Goal: Task Accomplishment & Management: Manage account settings

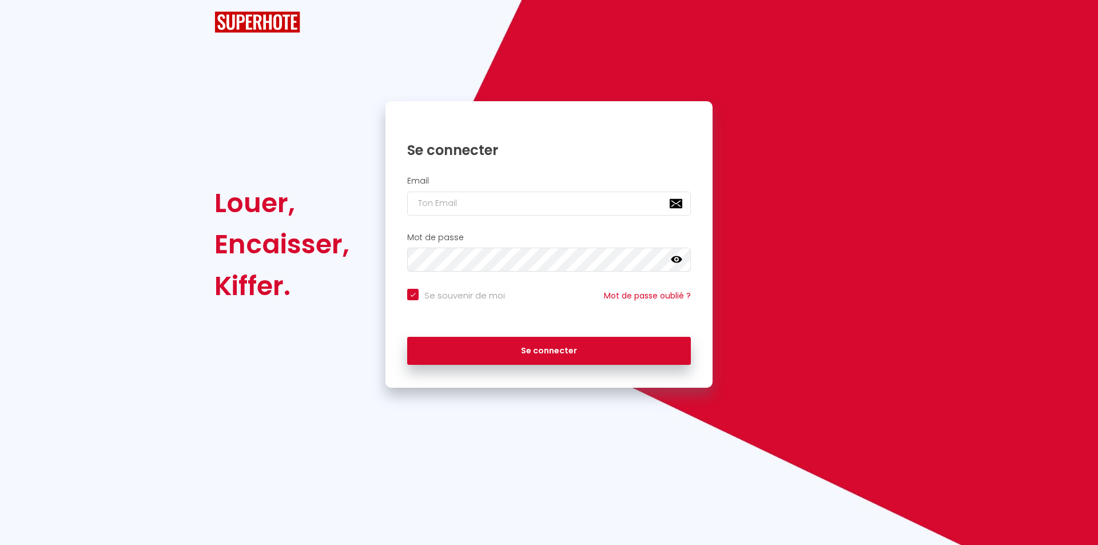
checkbox input "true"
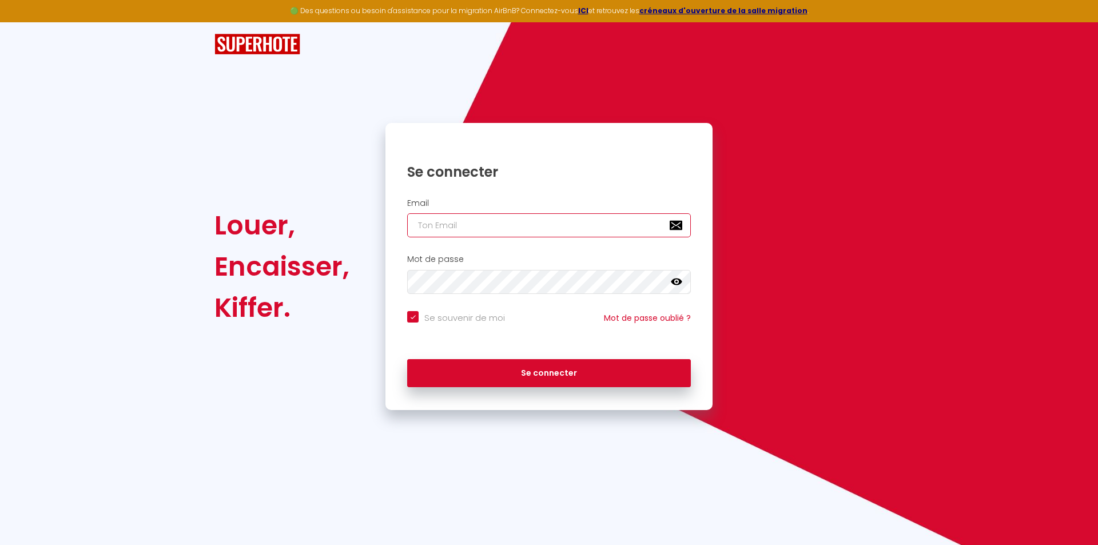
click at [459, 221] on input "email" at bounding box center [549, 225] width 284 height 24
type input "s"
checkbox input "true"
type input "sy"
checkbox input "true"
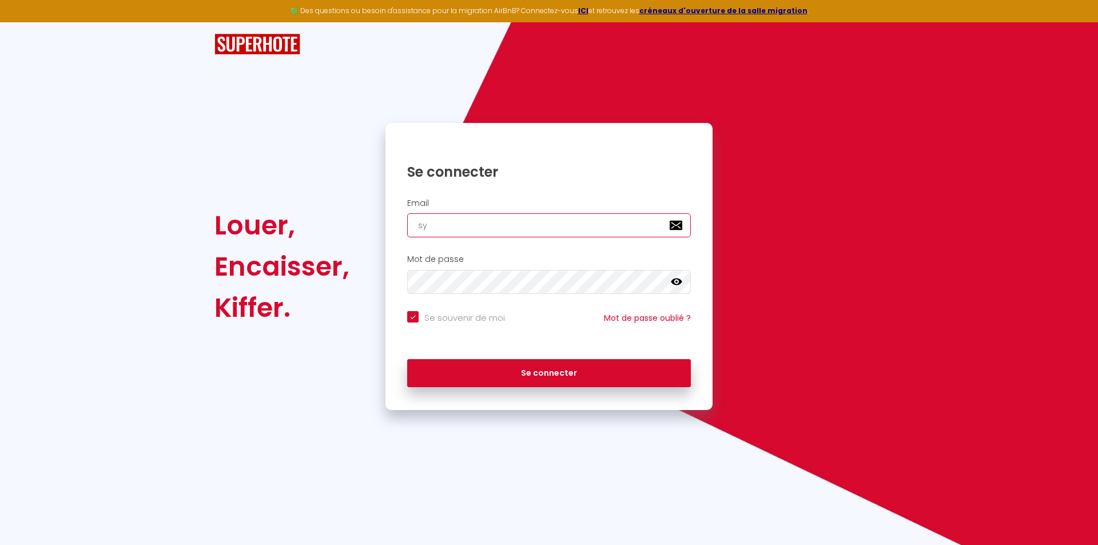
type input "syl"
checkbox input "true"
type input "sylv"
checkbox input "true"
type input "sylva"
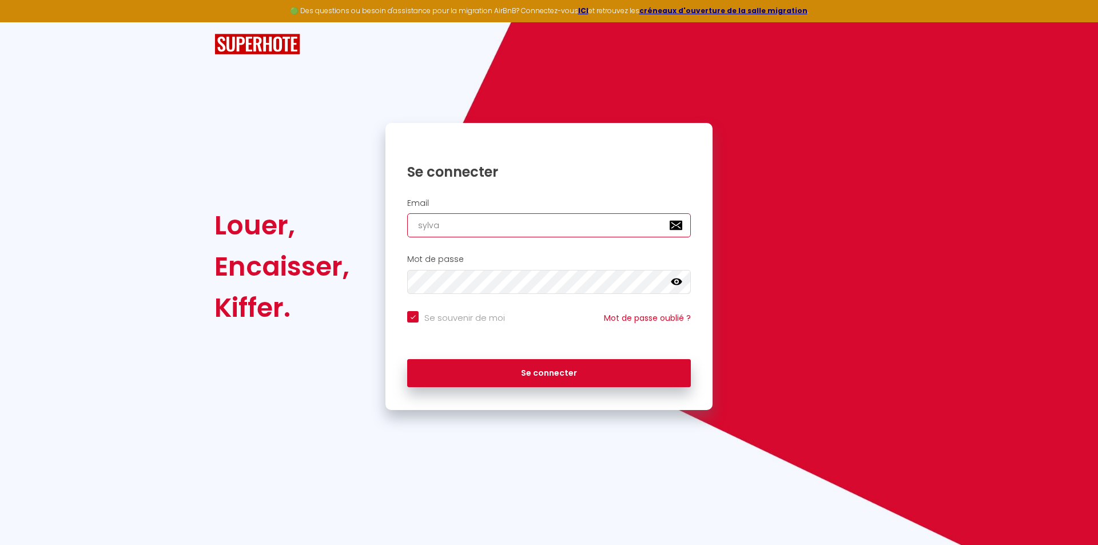
checkbox input "true"
type input "sylvai"
checkbox input "true"
type input "[PERSON_NAME]"
checkbox input "true"
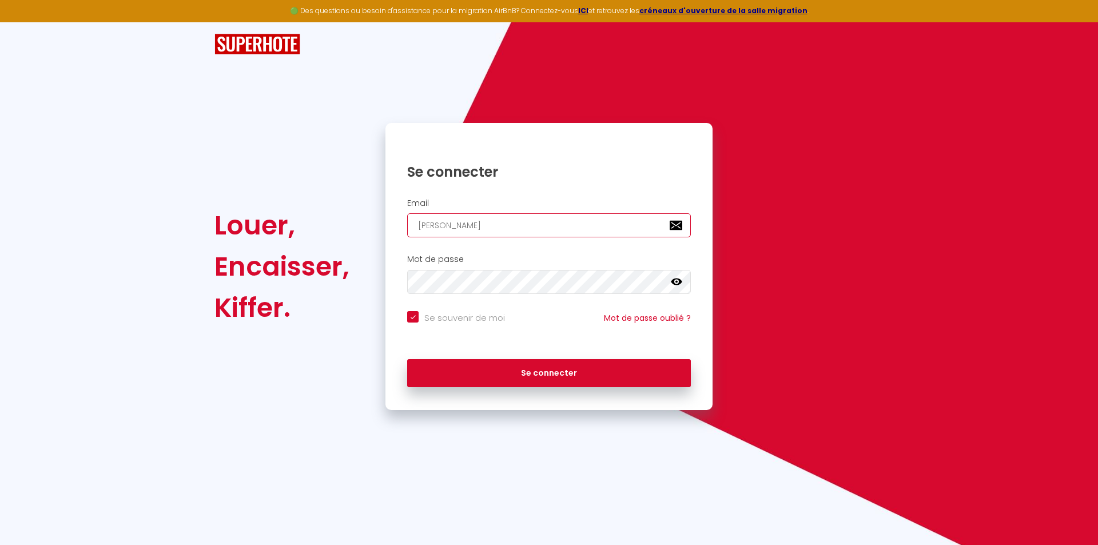
type input "[PERSON_NAME]"
checkbox input "true"
type input "[PERSON_NAME]"
checkbox input "true"
type input "[PERSON_NAME]"
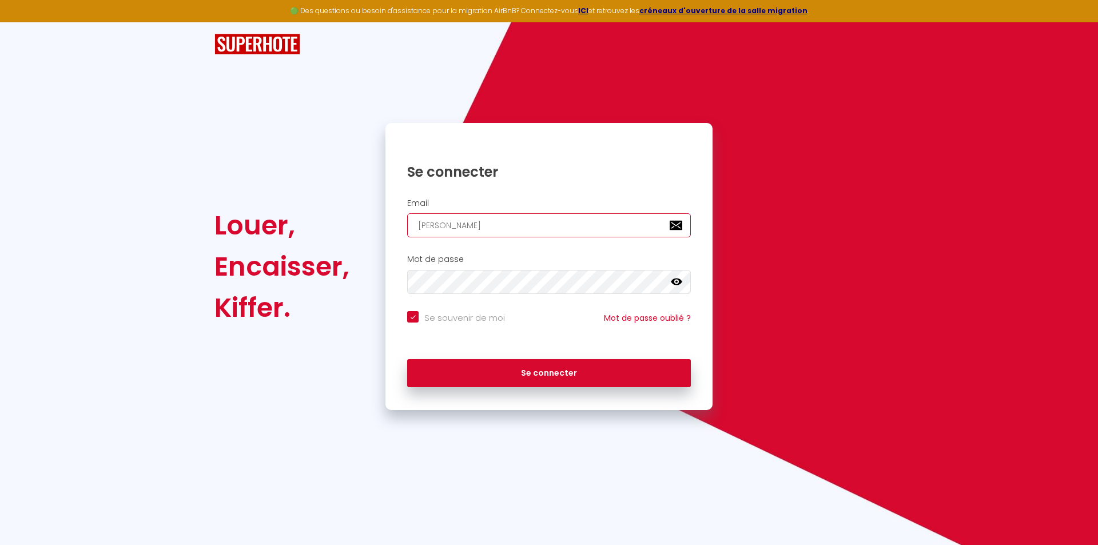
checkbox input "true"
type input "sylvain_gil"
checkbox input "true"
type input "[PERSON_NAME]"
checkbox input "true"
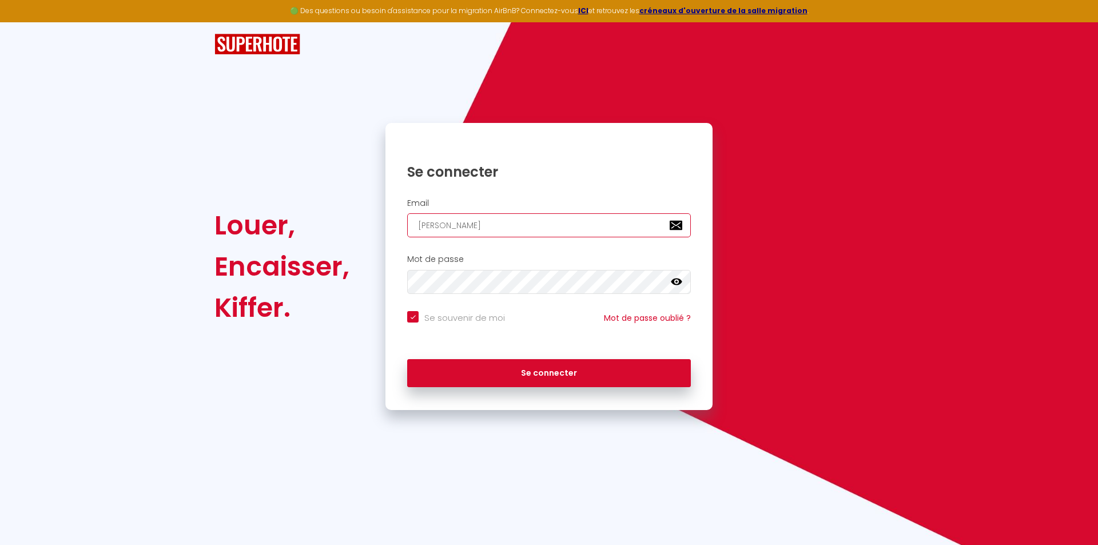
type input "[PERSON_NAME]"
checkbox input "true"
type input "[PERSON_NAME]"
checkbox input "true"
type input "[PERSON_NAME]@"
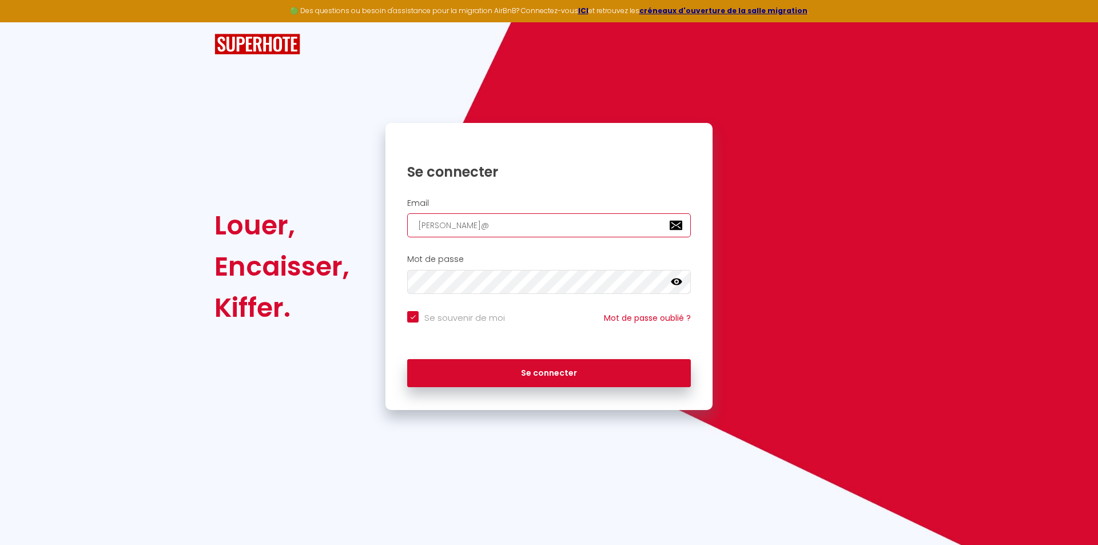
checkbox input "true"
type input "[PERSON_NAME]"
checkbox input "true"
type input "[PERSON_NAME]"
checkbox input "true"
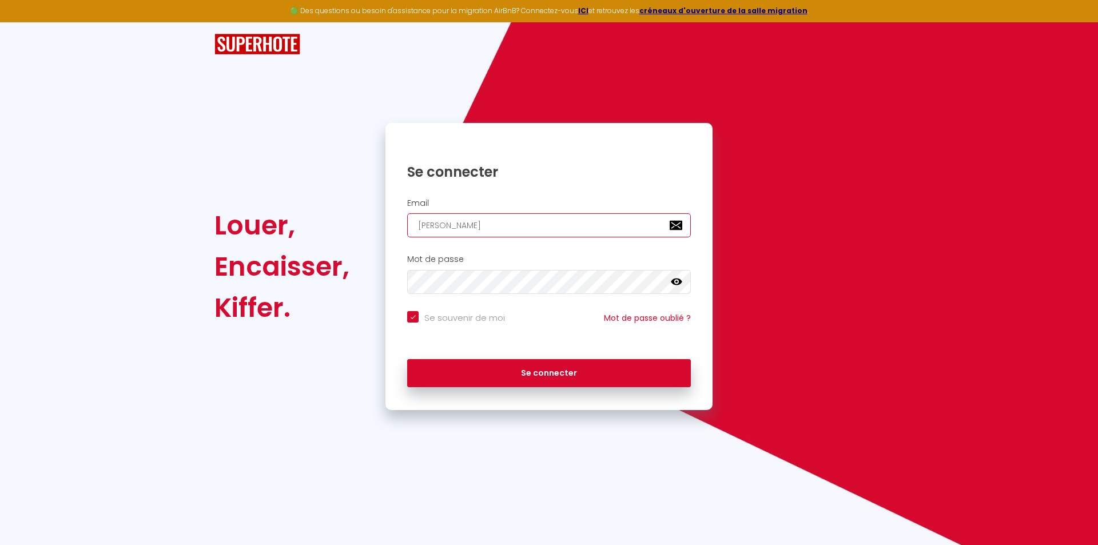
type input "[PERSON_NAME]"
checkbox input "true"
type input "[PERSON_NAME]"
checkbox input "true"
type input "[PERSON_NAME]"
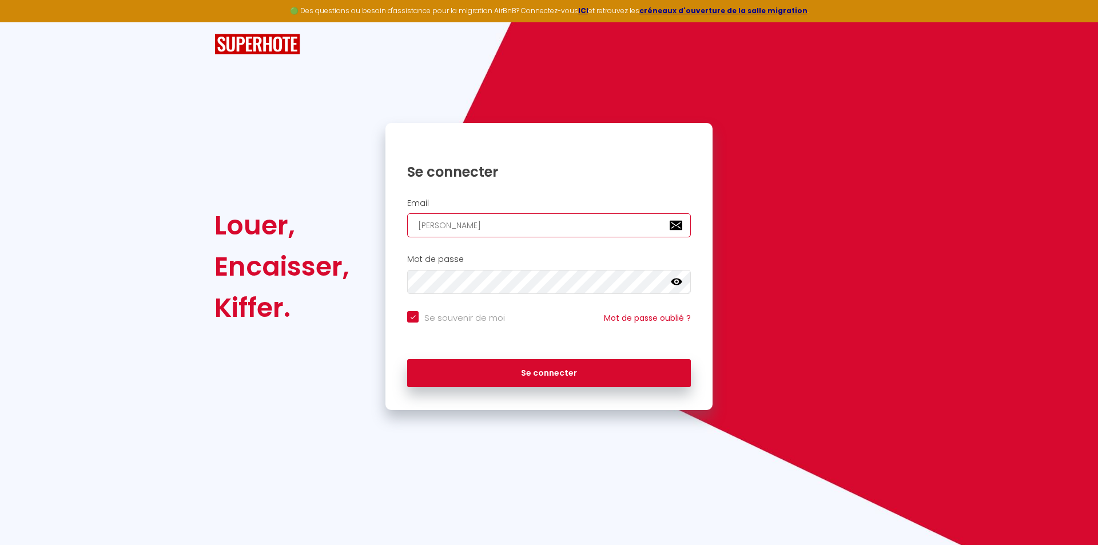
checkbox input "true"
type input "[PERSON_NAME]"
checkbox input "true"
type input "[PERSON_NAME]"
checkbox input "true"
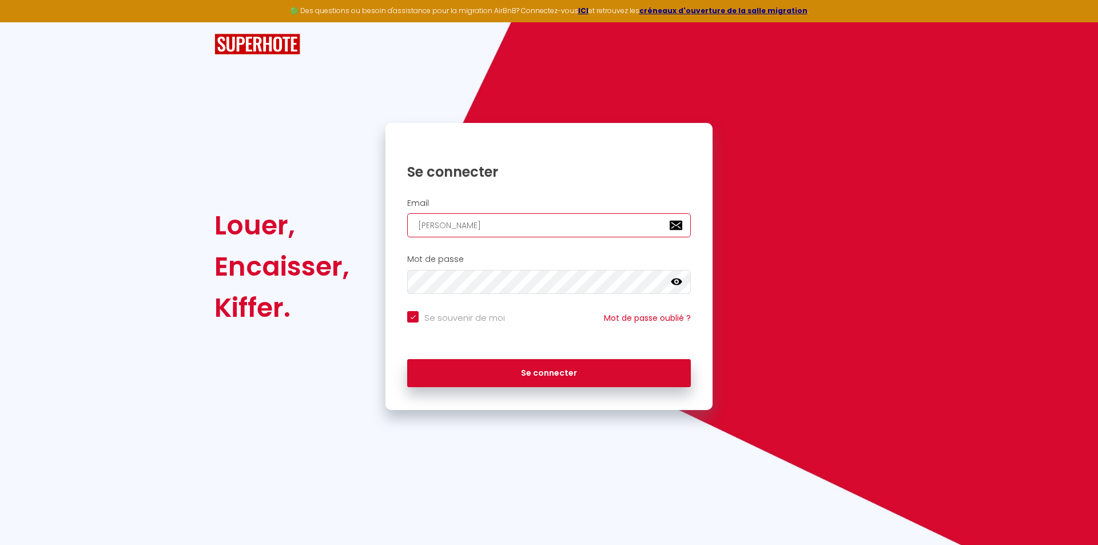
type input "[PERSON_NAME]"
checkbox input "true"
type input "sylvain_gillet@franchise"
checkbox input "true"
type input "sylvain_gillet@franchise."
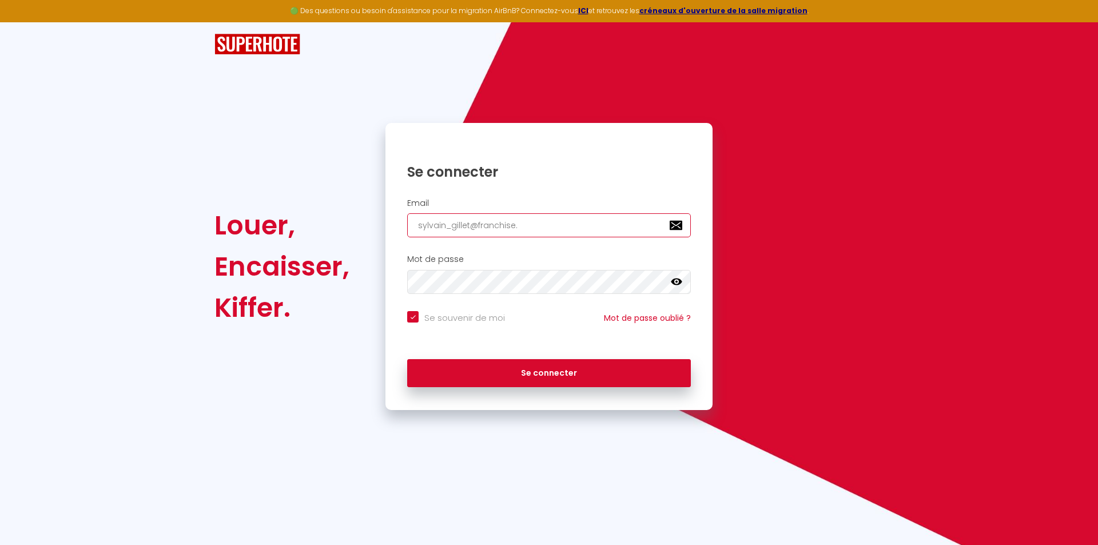
checkbox input "true"
type input "sylvain_gillet@franchise.c"
checkbox input "true"
type input "[EMAIL_ADDRESS][DOMAIN_NAME]"
checkbox input "true"
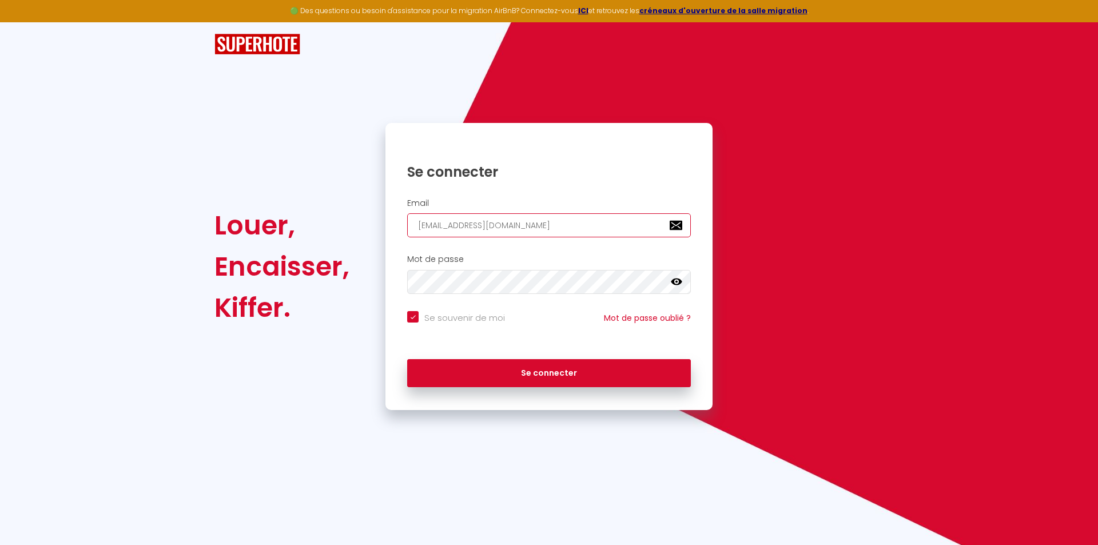
type input "[EMAIL_ADDRESS][DOMAIN_NAME]"
checkbox input "true"
type input "sylvain_gillet@franchise.[PERSON_NAME]"
checkbox input "true"
type input "sylvain_gillet@franchise.carre"
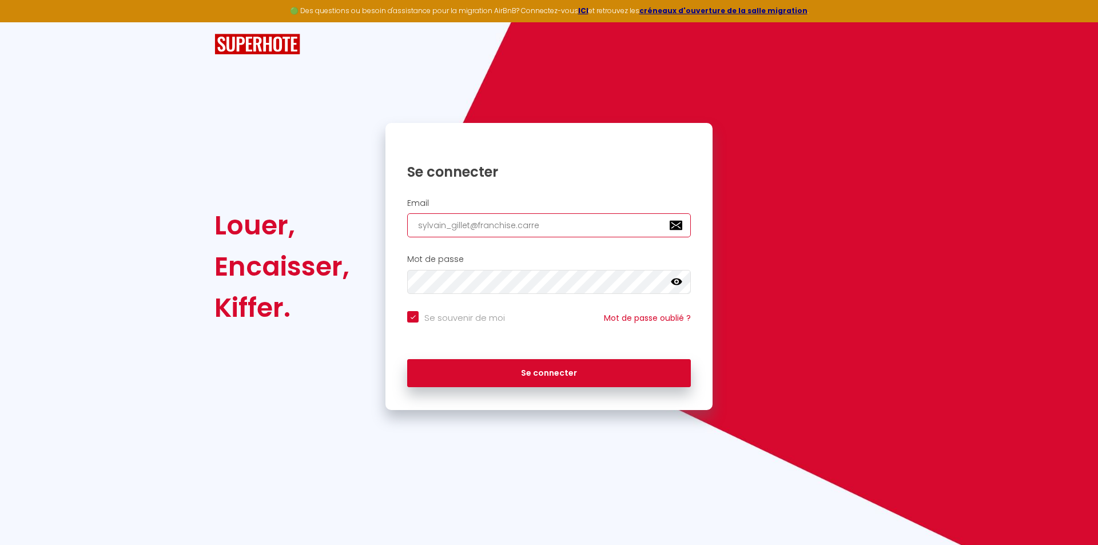
checkbox input "true"
type input "[EMAIL_ADDRESS]"
checkbox input "true"
type input "[PERSON_NAME][EMAIL_ADDRESS]"
checkbox input "true"
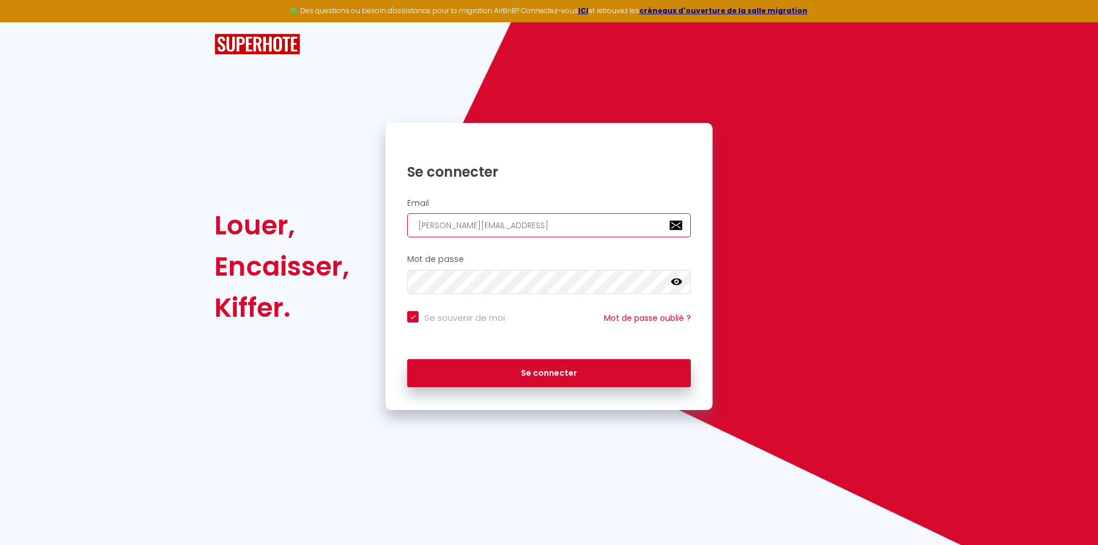
type input "[PERSON_NAME][EMAIL_ADDRESS]"
checkbox input "true"
type input "[EMAIL_ADDRESS]"
checkbox input "true"
type input "[EMAIL_ADDRESS]."
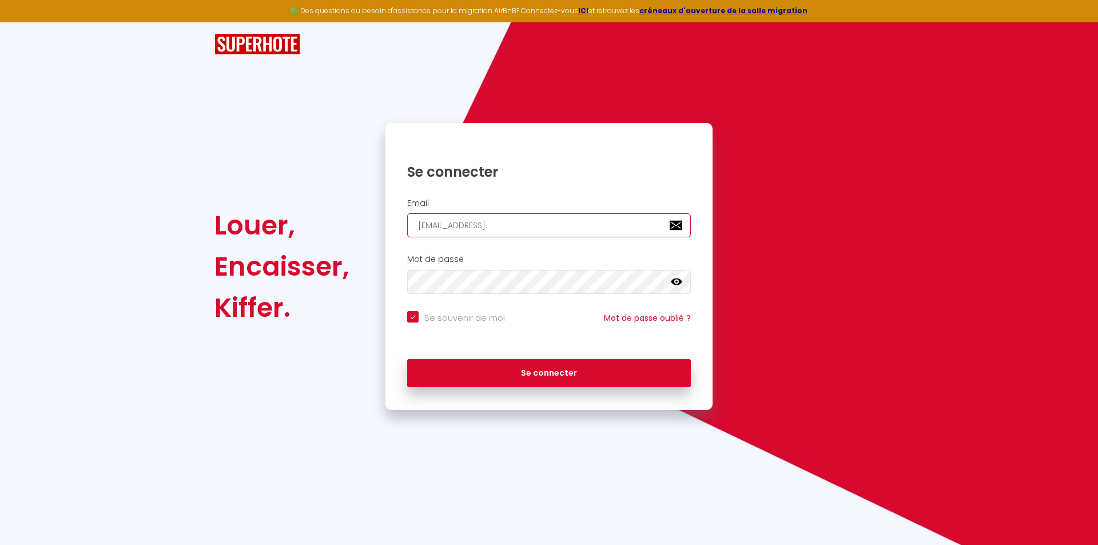
checkbox input "true"
type input "sylvain_gillet@franchise.carrefour.c"
checkbox input "true"
type input "[EMAIL_ADDRESS][DOMAIN_NAME]"
checkbox input "true"
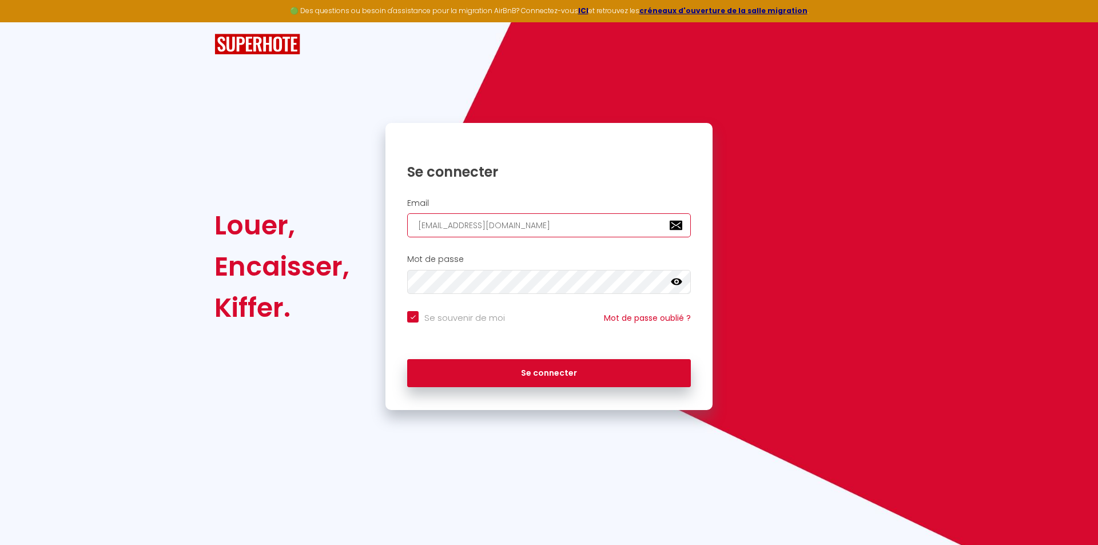
type input "[EMAIL_ADDRESS][DOMAIN_NAME]"
checkbox input "true"
type input "[EMAIL_ADDRESS][DOMAIN_NAME]"
click at [677, 280] on icon at bounding box center [676, 281] width 11 height 7
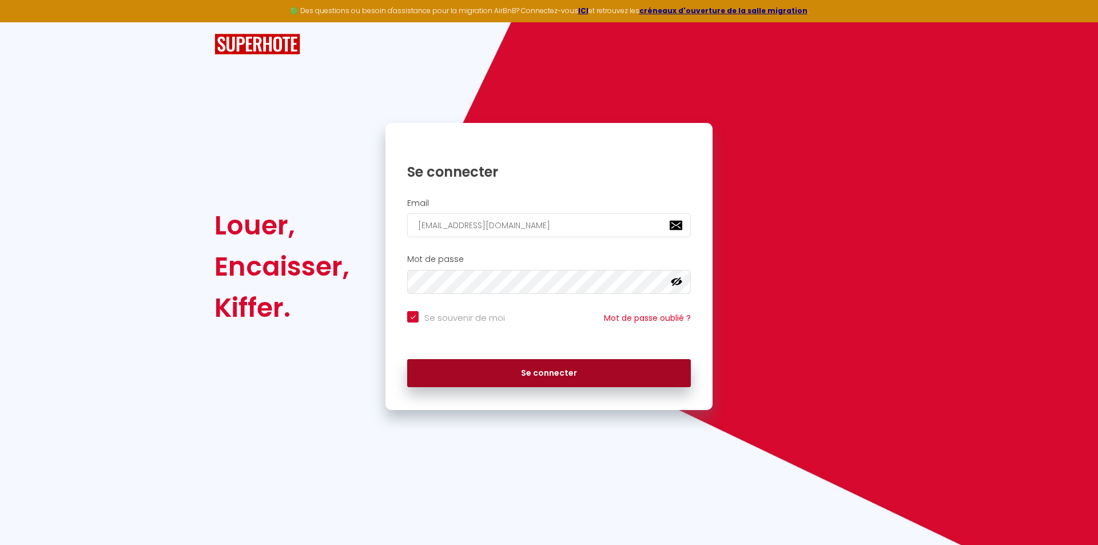
click at [531, 372] on button "Se connecter" at bounding box center [549, 373] width 284 height 29
checkbox input "true"
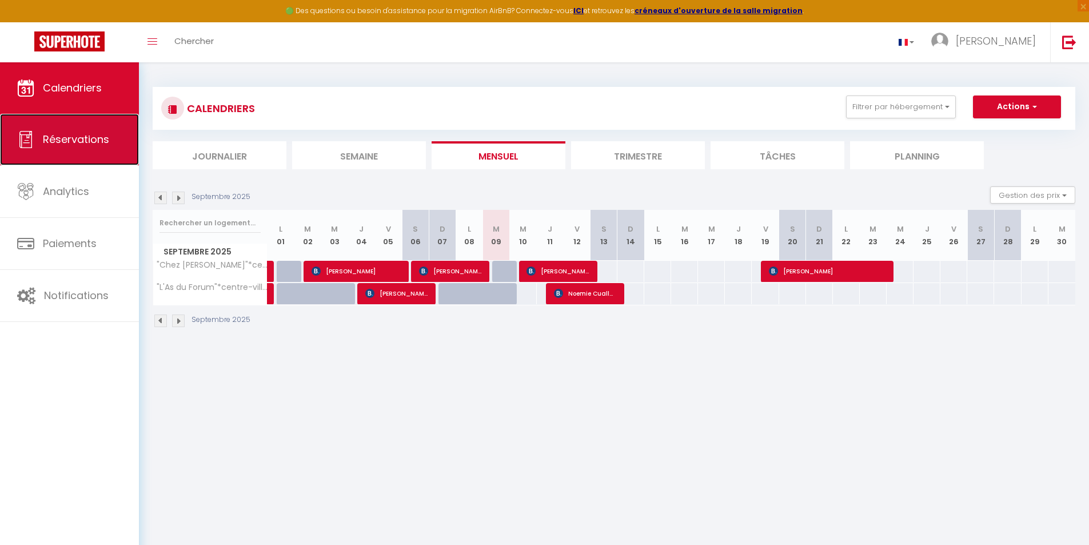
click at [77, 140] on span "Réservations" at bounding box center [76, 139] width 66 height 14
select select "not_cancelled"
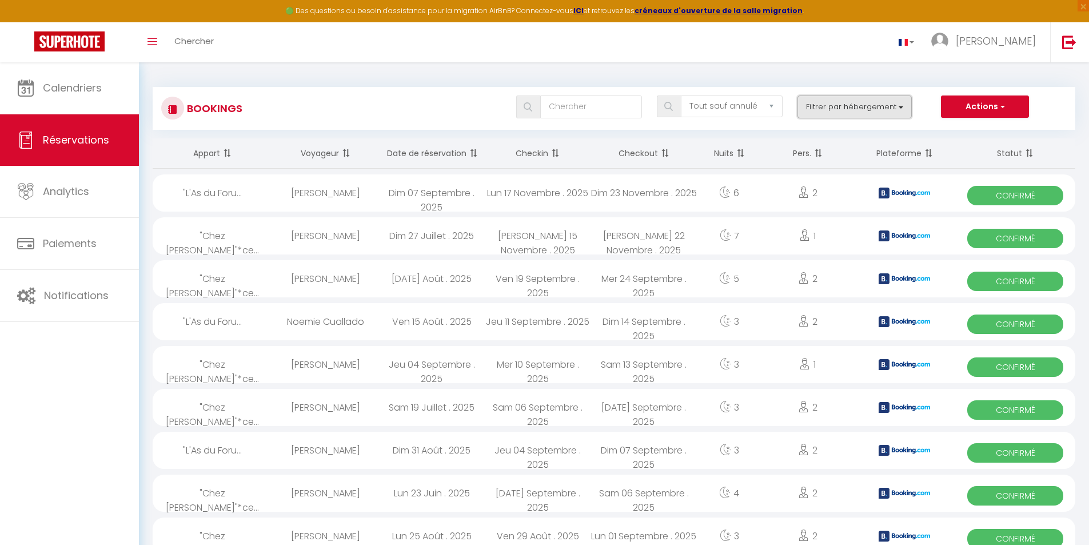
click at [900, 109] on button "Filtrer par hébergement" at bounding box center [855, 106] width 114 height 23
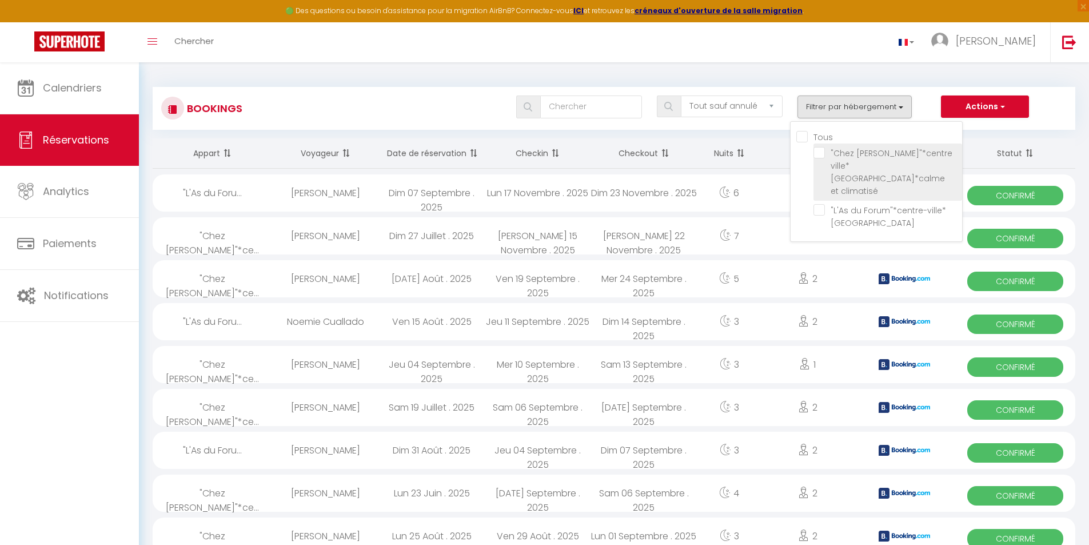
click at [842, 153] on input ""Chez [PERSON_NAME]"*centre ville*[GEOGRAPHIC_DATA]*calme et climatisé" at bounding box center [888, 152] width 149 height 11
checkbox input "true"
checkbox input "false"
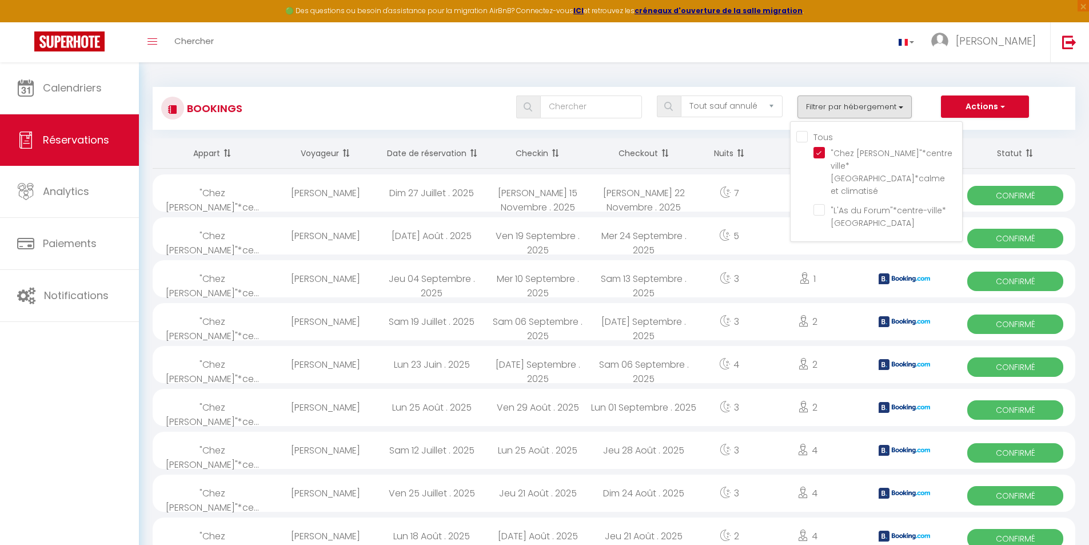
click at [923, 109] on div "Tous les statuts Annulé Confirmé Non Confirmé Tout sauf annulé No Show Request …" at bounding box center [652, 106] width 844 height 23
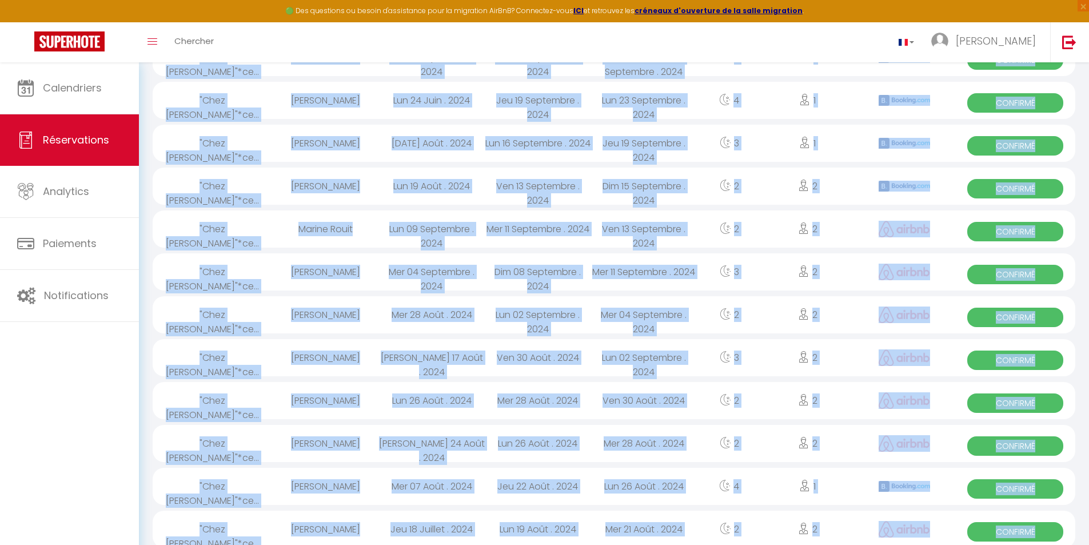
scroll to position [1819, 0]
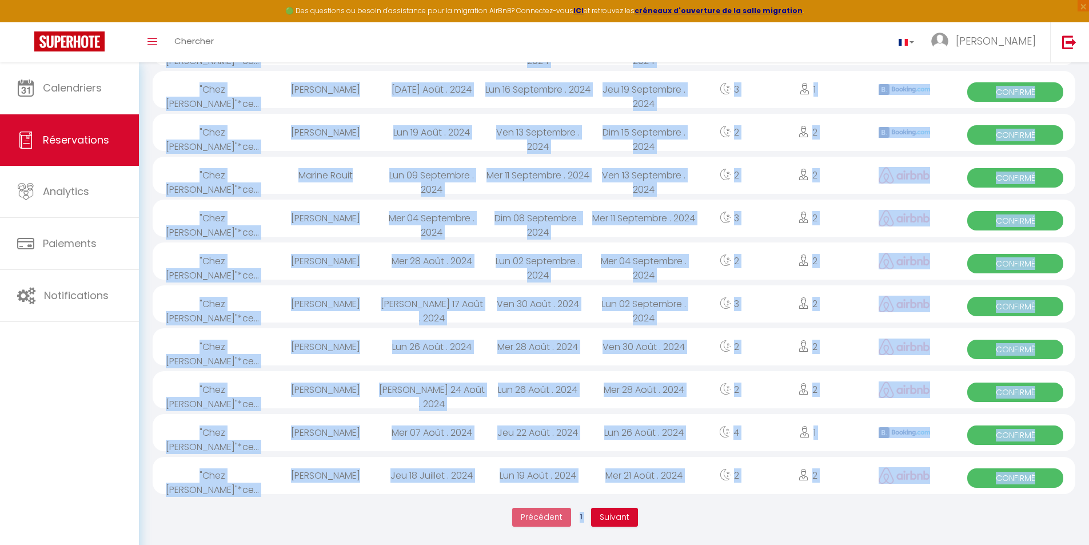
drag, startPoint x: 165, startPoint y: 93, endPoint x: 925, endPoint y: 535, distance: 879.8
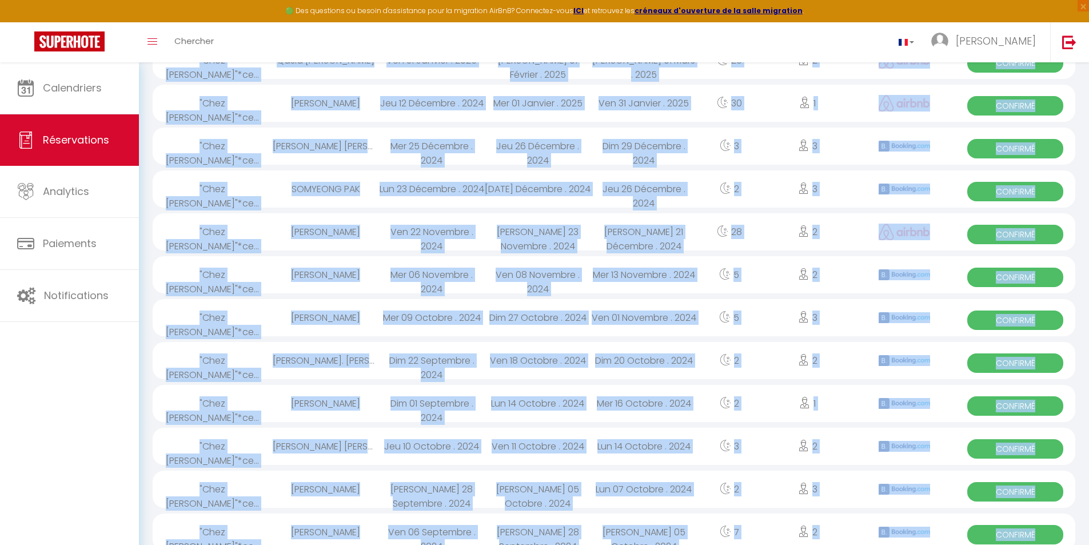
scroll to position [1247, 0]
click at [679, 338] on td "Ven 01 Novembre . 2024" at bounding box center [644, 318] width 106 height 43
select select "OK"
select select "KO"
select select "0"
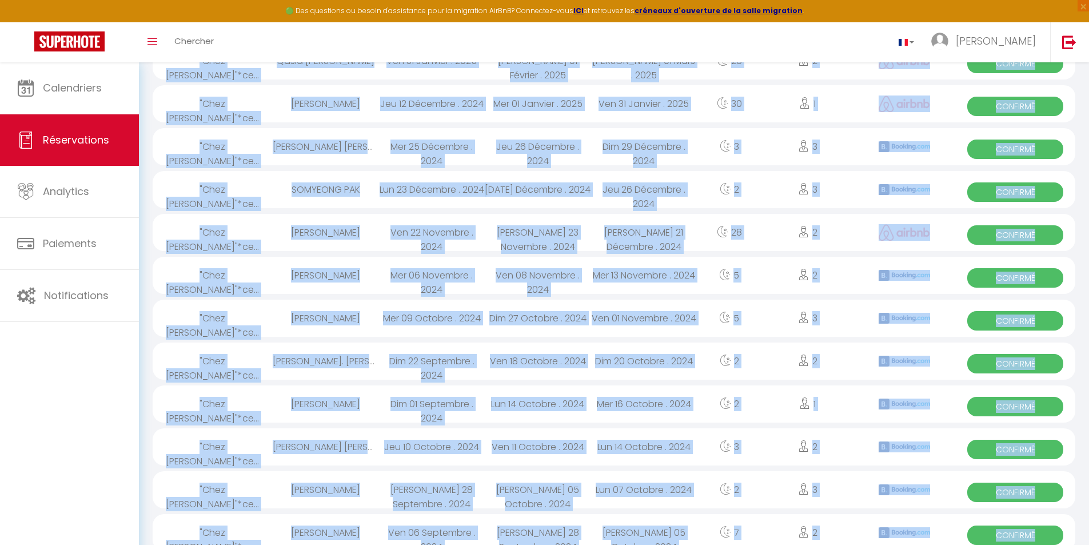
select select "0"
select select "1"
select select
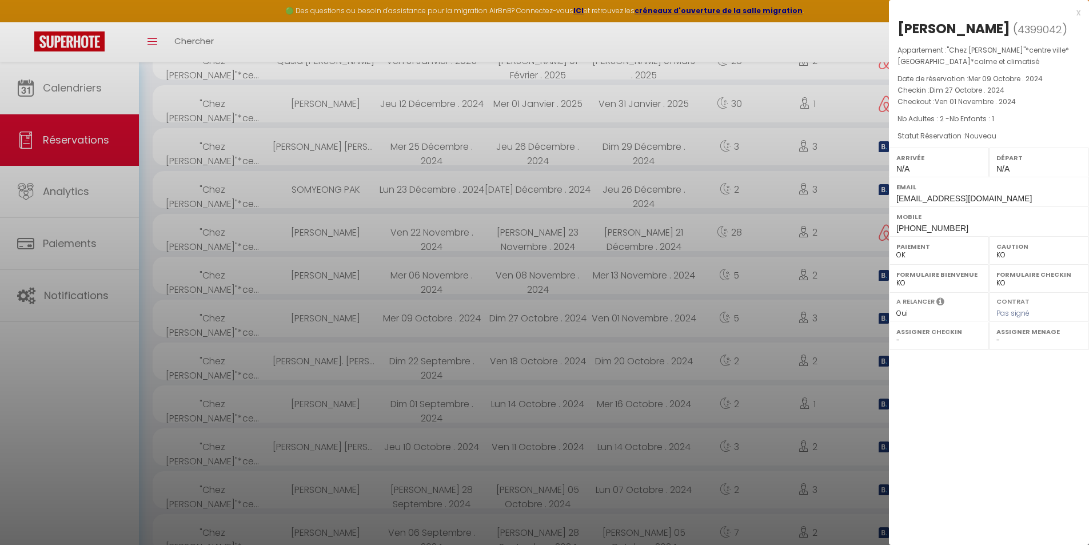
select select "25260"
click at [623, 301] on div at bounding box center [544, 272] width 1089 height 545
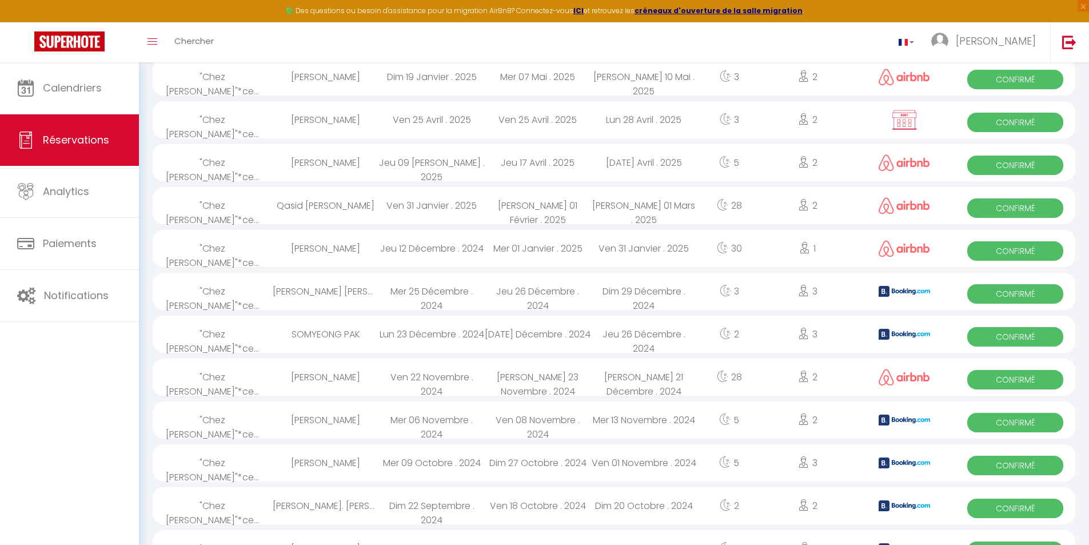
scroll to position [1075, 0]
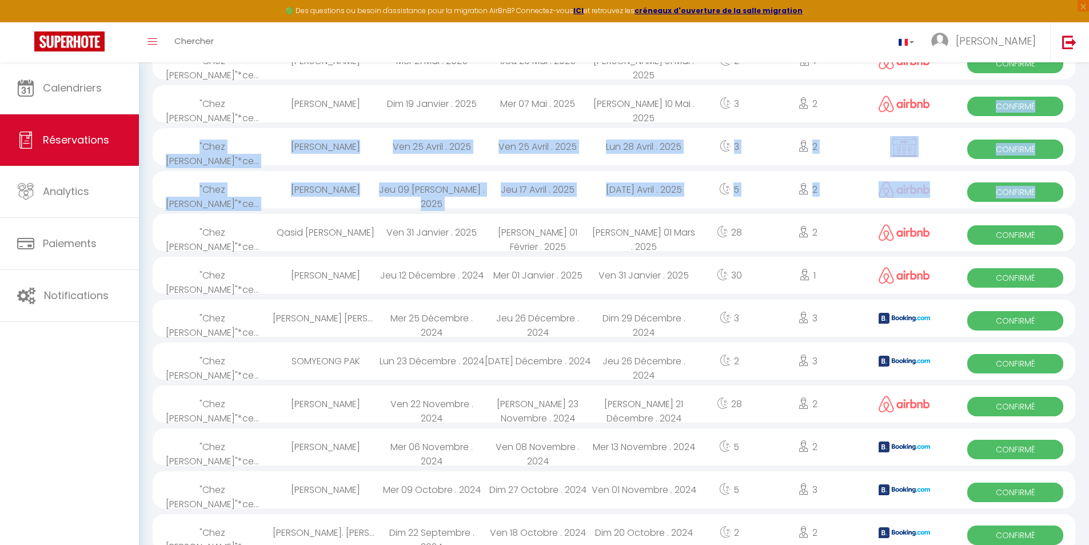
drag, startPoint x: 176, startPoint y: 238, endPoint x: 926, endPoint y: 125, distance: 759.1
click at [0, 0] on tbody ""Chez [PERSON_NAME]"*ce... [PERSON_NAME] Dim 27 Juillet . 2025 [PERSON_NAME] 15…" at bounding box center [0, 0] width 0 height 0
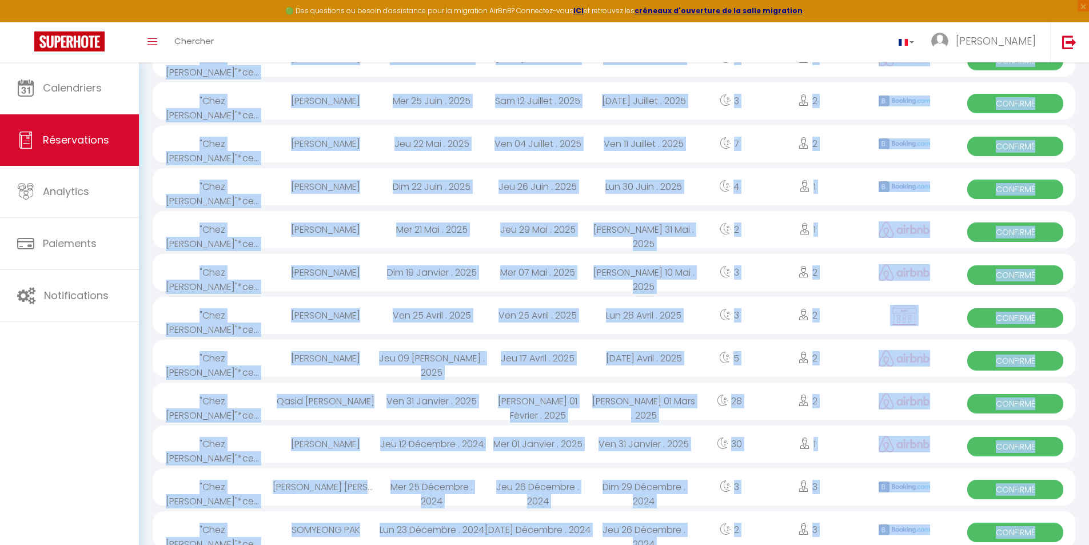
scroll to position [972, 0]
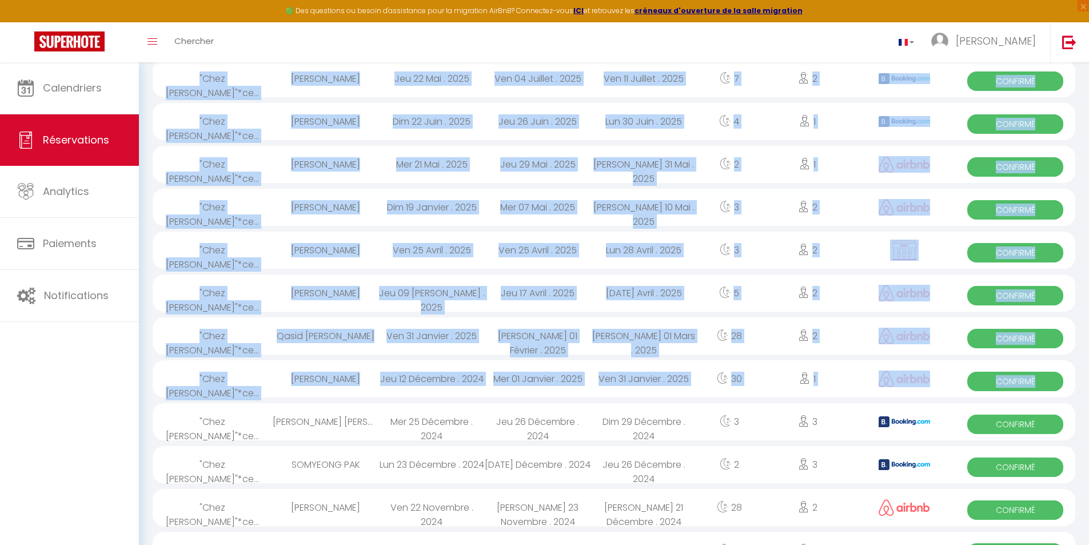
drag, startPoint x: 176, startPoint y: 187, endPoint x: 1049, endPoint y: 393, distance: 896.4
click at [0, 0] on tbody ""Chez [PERSON_NAME]"*ce... [PERSON_NAME] Dim 27 Juillet . 2025 [PERSON_NAME] 15…" at bounding box center [0, 0] width 0 height 0
copy tbody ""Lore Ips"*do... Sitametc Adip Eli 66 Seddoei . 6671 Tem 89 Incididu . 2603 Utl…"
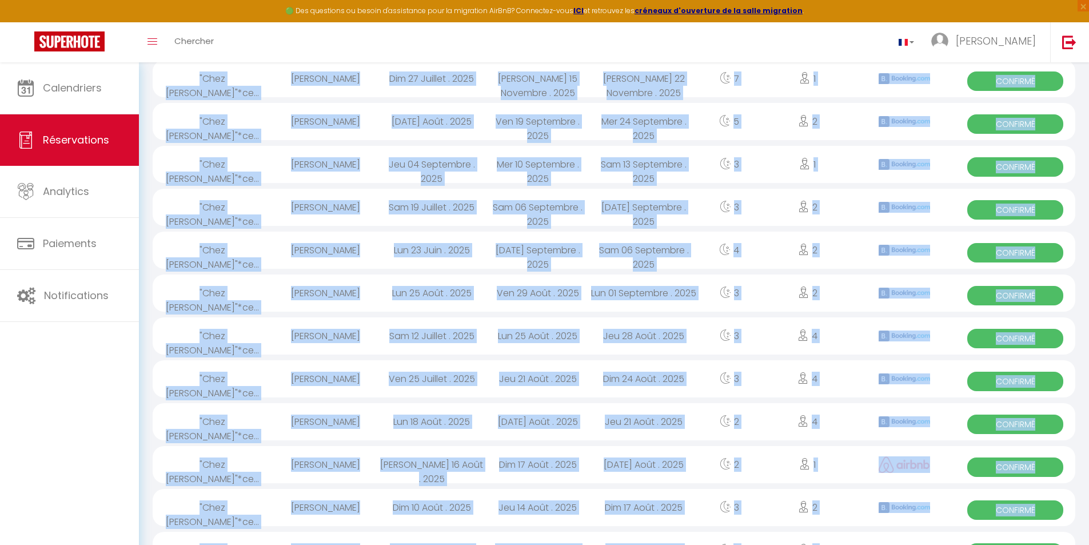
scroll to position [0, 0]
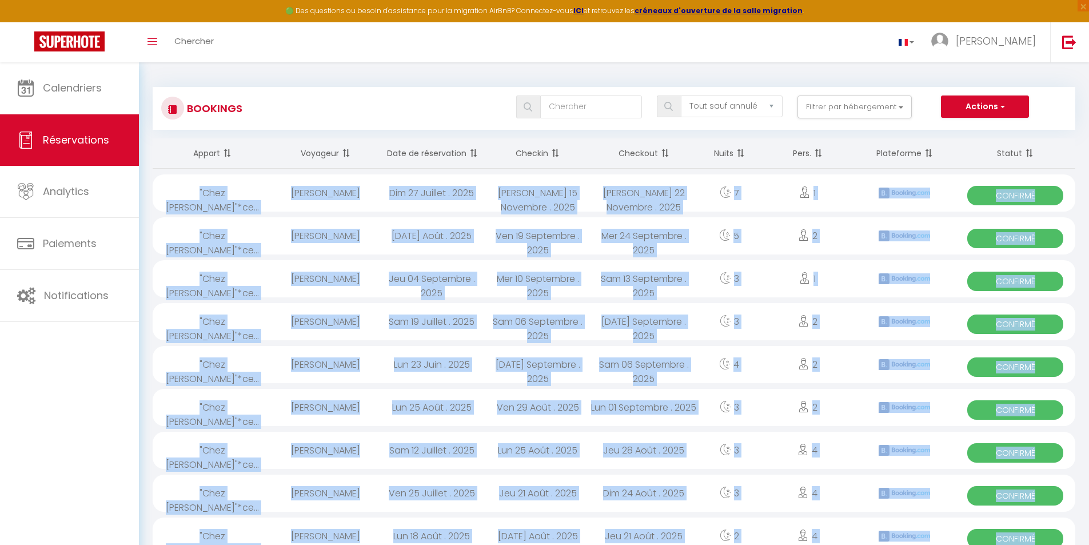
drag, startPoint x: 190, startPoint y: 151, endPoint x: 1042, endPoint y: 154, distance: 851.9
click at [1042, 154] on tr "Appart Voyageur Date de réservation Checkin Checkout Nuits Pers. Plateforme Sta…" at bounding box center [614, 153] width 923 height 30
copy tr "Appart Voyageur Date de réservation Checkin Checkout Nuits Pers. Plateforme Sta…"
click at [982, 108] on button "Actions" at bounding box center [985, 106] width 88 height 23
click at [969, 146] on link "Exporter les réservations" at bounding box center [967, 146] width 122 height 15
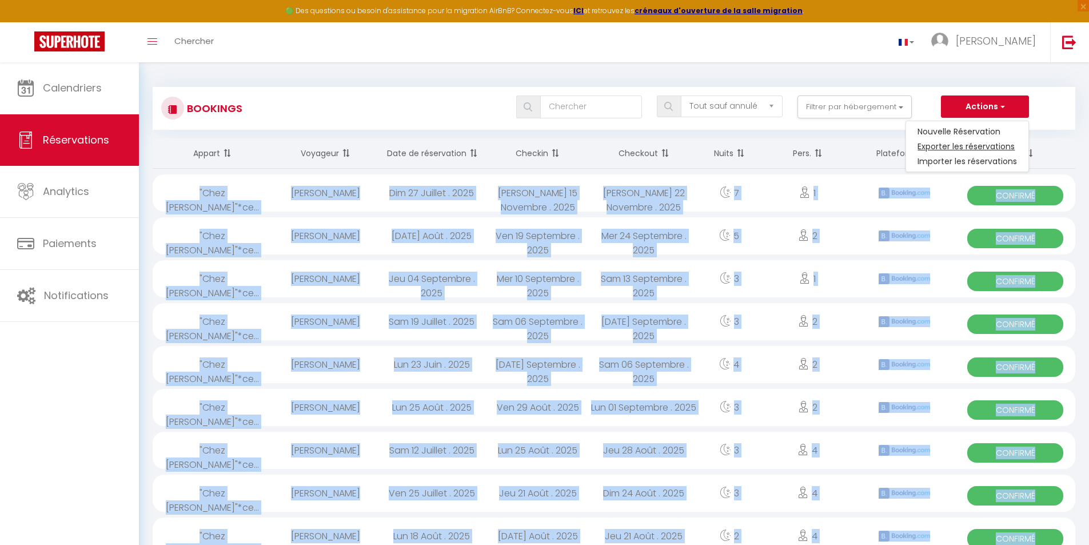
type input "[EMAIL_ADDRESS][DOMAIN_NAME]"
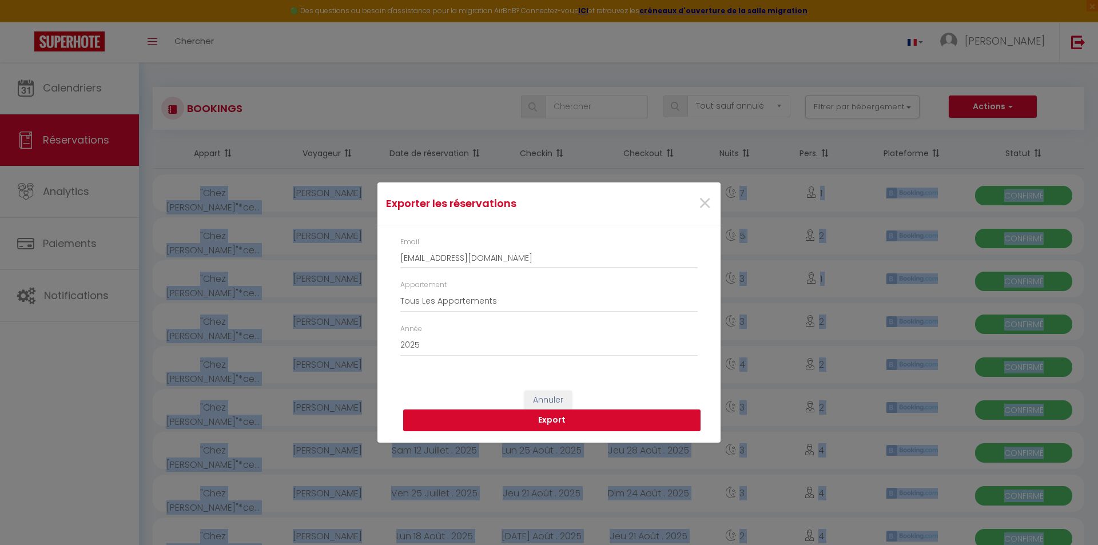
click at [548, 422] on button "Export" at bounding box center [551, 420] width 297 height 22
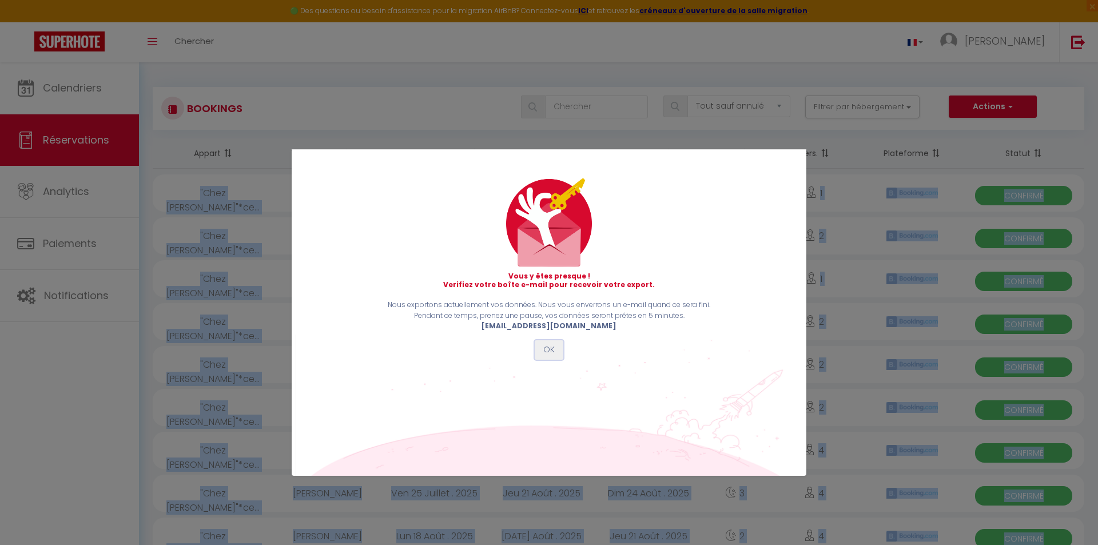
click at [548, 349] on button "OK" at bounding box center [549, 349] width 29 height 19
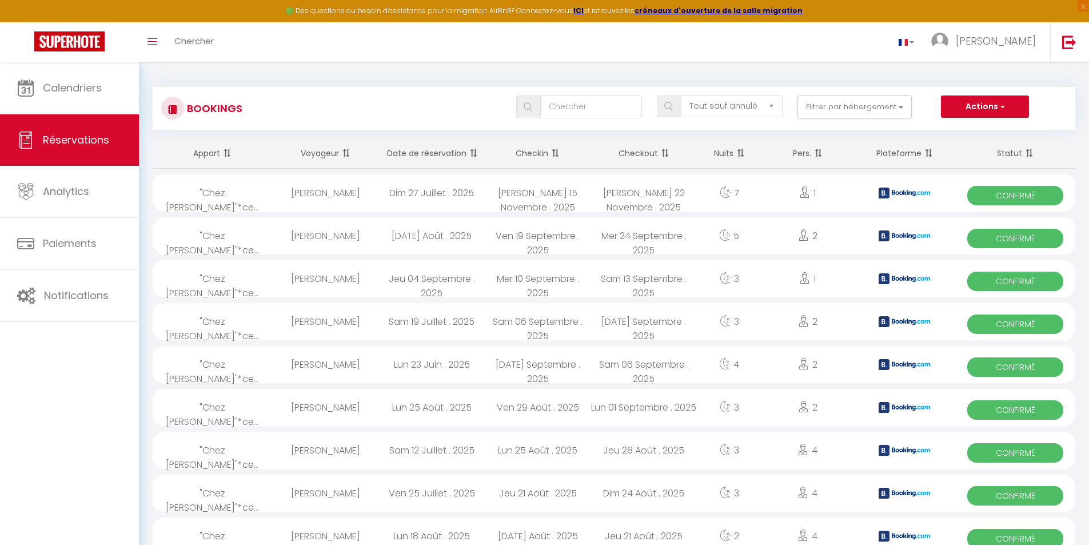
click at [1023, 191] on span "Confirmé" at bounding box center [1015, 195] width 96 height 19
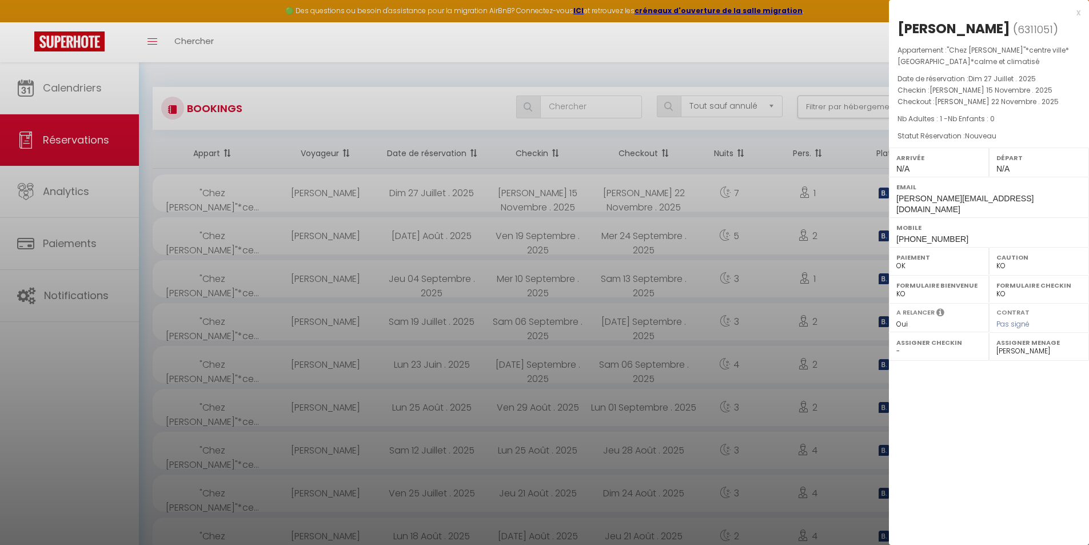
click at [752, 189] on div at bounding box center [544, 272] width 1089 height 545
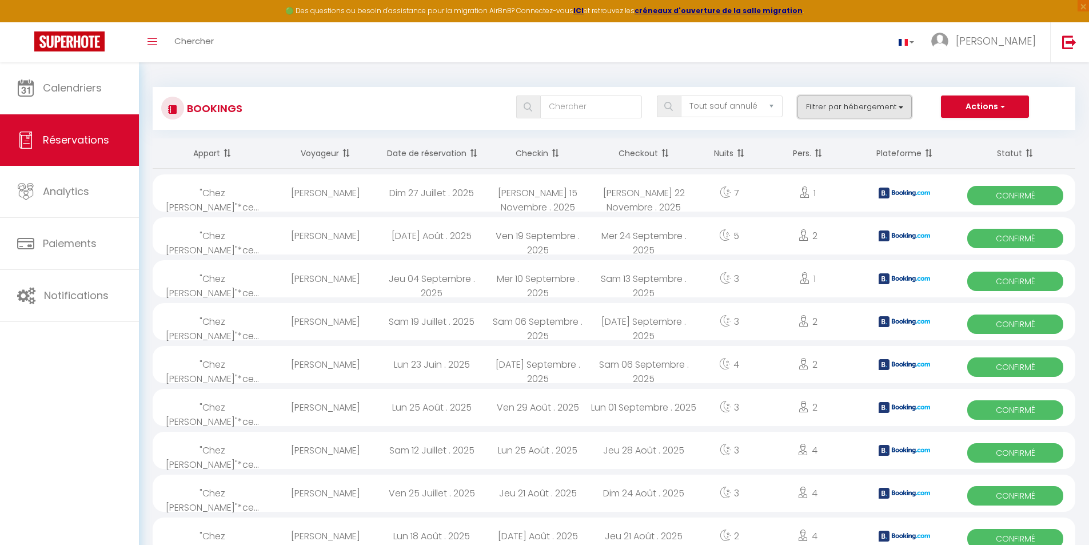
click at [874, 108] on button "Filtrer par hébergement" at bounding box center [855, 106] width 114 height 23
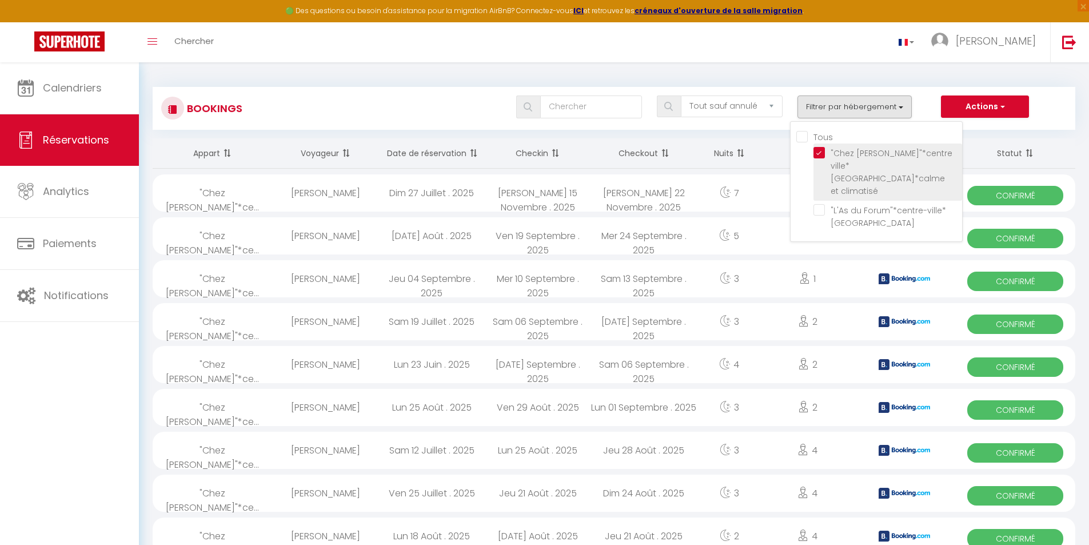
click at [823, 153] on input ""Chez [PERSON_NAME]"*centre ville*[GEOGRAPHIC_DATA]*calme et climatisé" at bounding box center [888, 152] width 149 height 11
checkbox input "false"
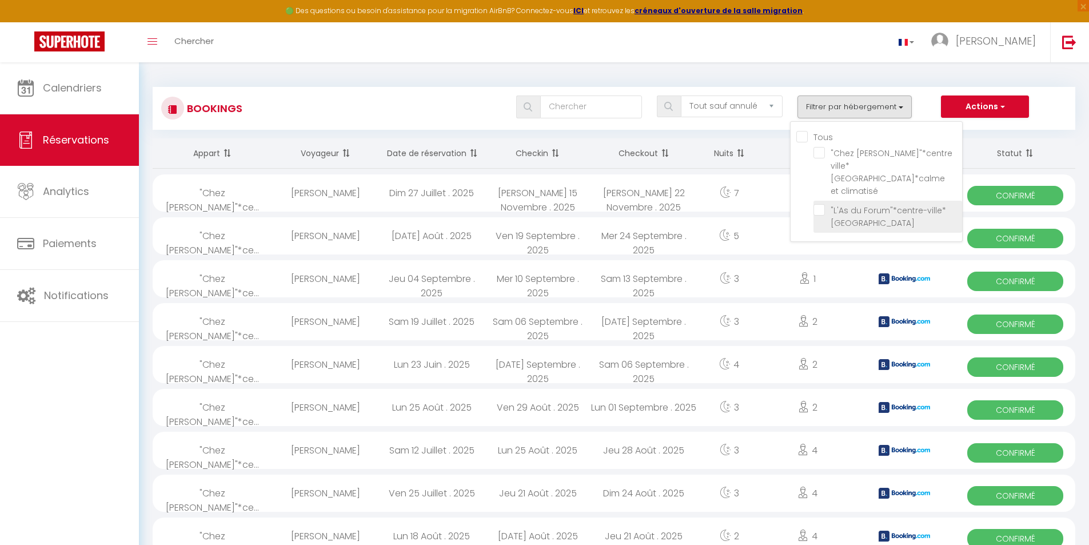
click at [820, 204] on input ""L'As du Forum"*centre-ville*[GEOGRAPHIC_DATA]" at bounding box center [888, 209] width 149 height 11
checkbox input "true"
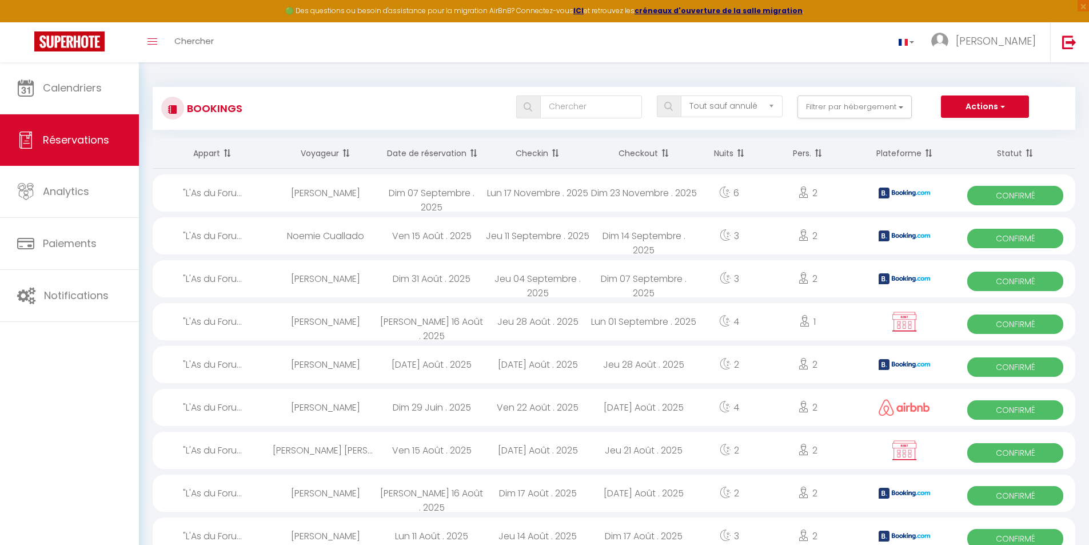
click at [989, 325] on span "Confirmé" at bounding box center [1015, 323] width 96 height 19
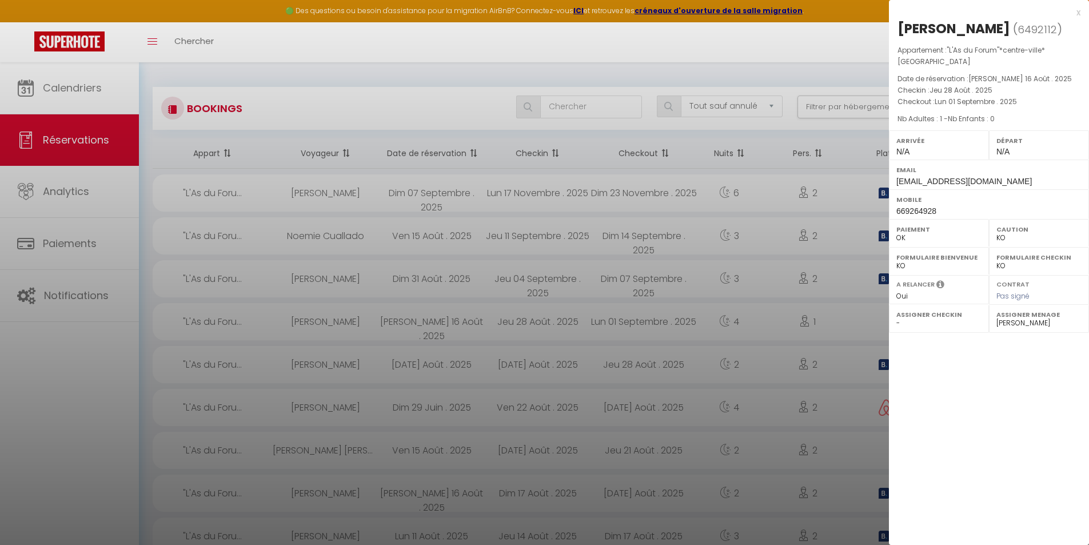
click at [1079, 14] on div "x" at bounding box center [985, 13] width 192 height 14
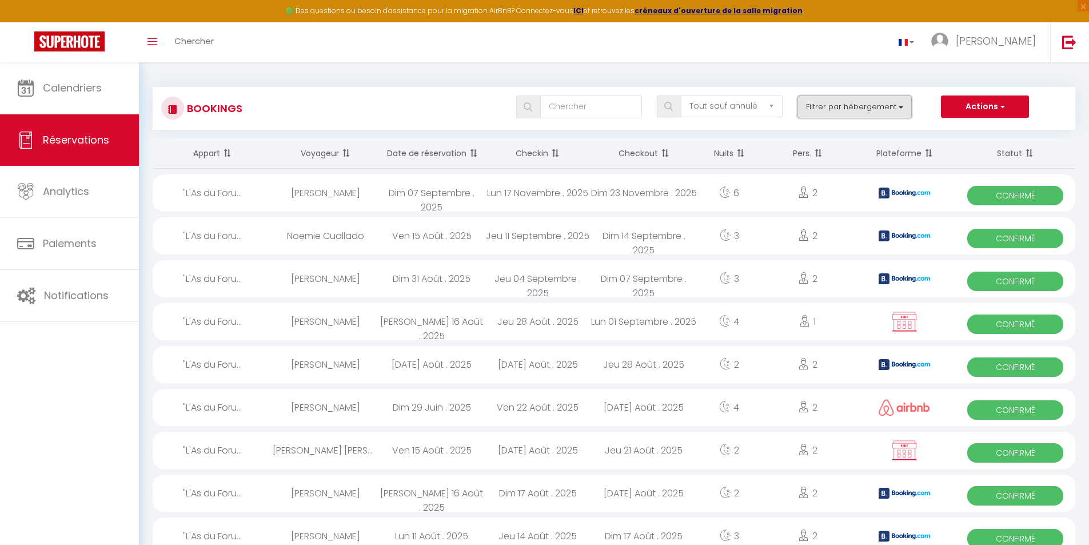
click at [903, 106] on button "Filtrer par hébergement" at bounding box center [855, 106] width 114 height 23
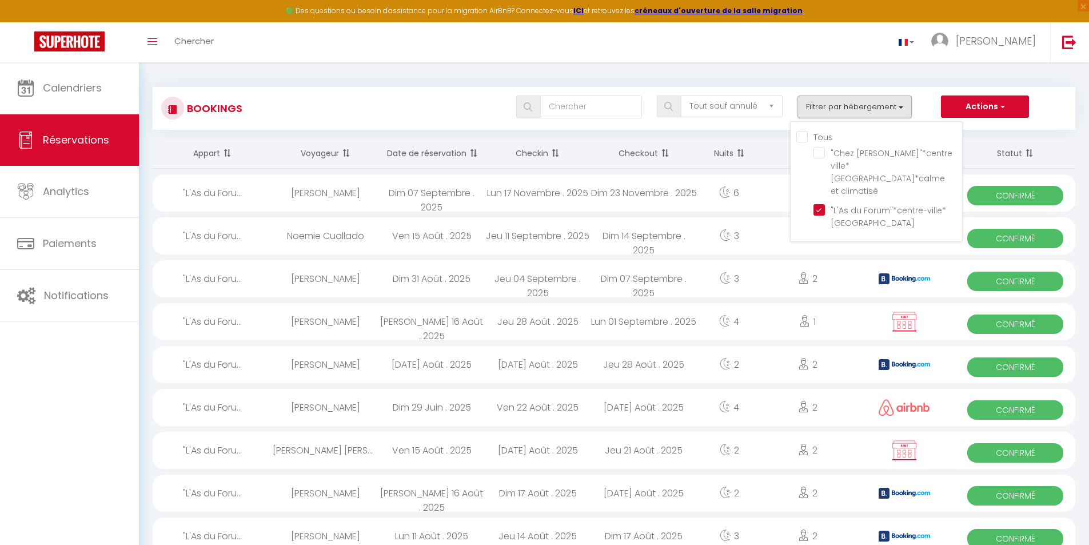
click at [807, 135] on input "Tous" at bounding box center [879, 135] width 166 height 11
checkbox input "true"
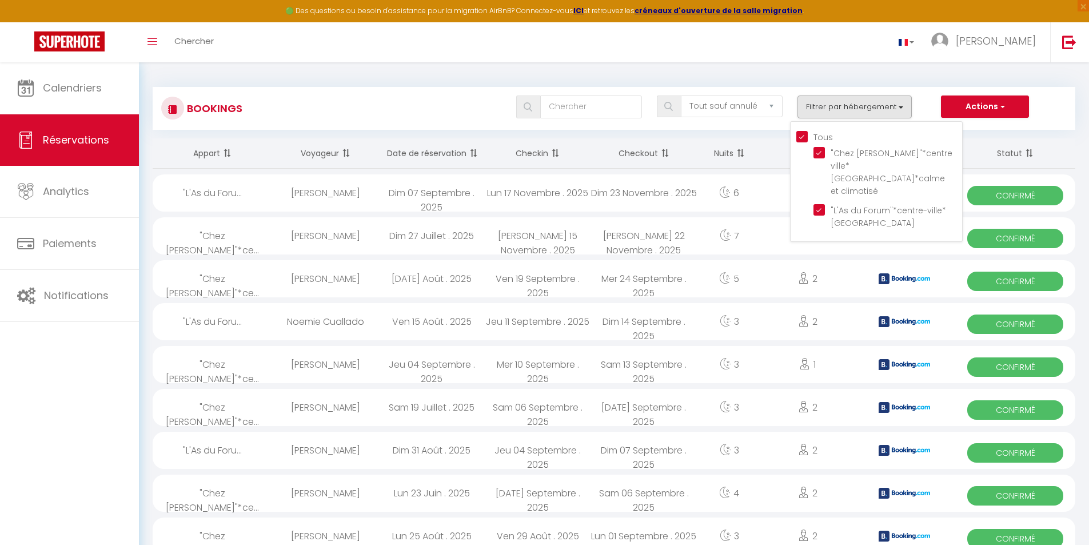
click at [923, 101] on div "Tous les statuts Annulé Confirmé Non Confirmé Tout sauf annulé No Show Request …" at bounding box center [652, 106] width 844 height 23
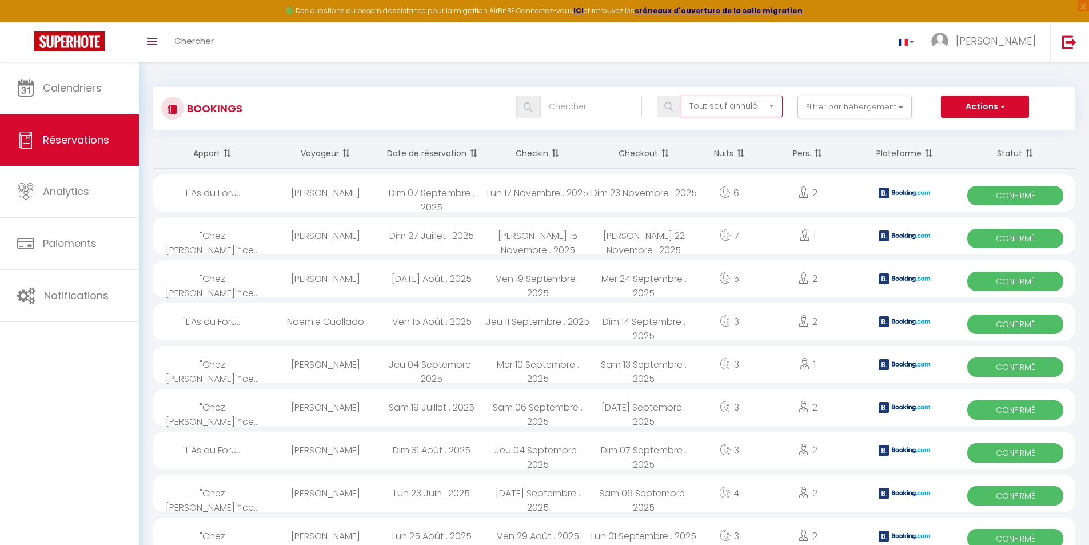
click at [772, 107] on select "Tous les statuts Annulé Confirmé Non Confirmé Tout sauf annulé No Show Request" at bounding box center [732, 106] width 102 height 22
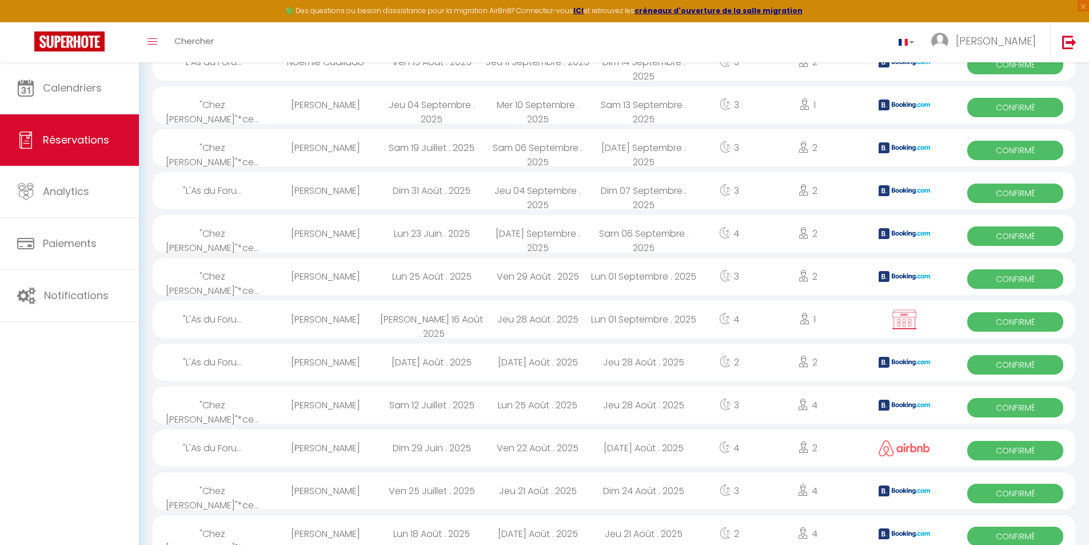
scroll to position [286, 0]
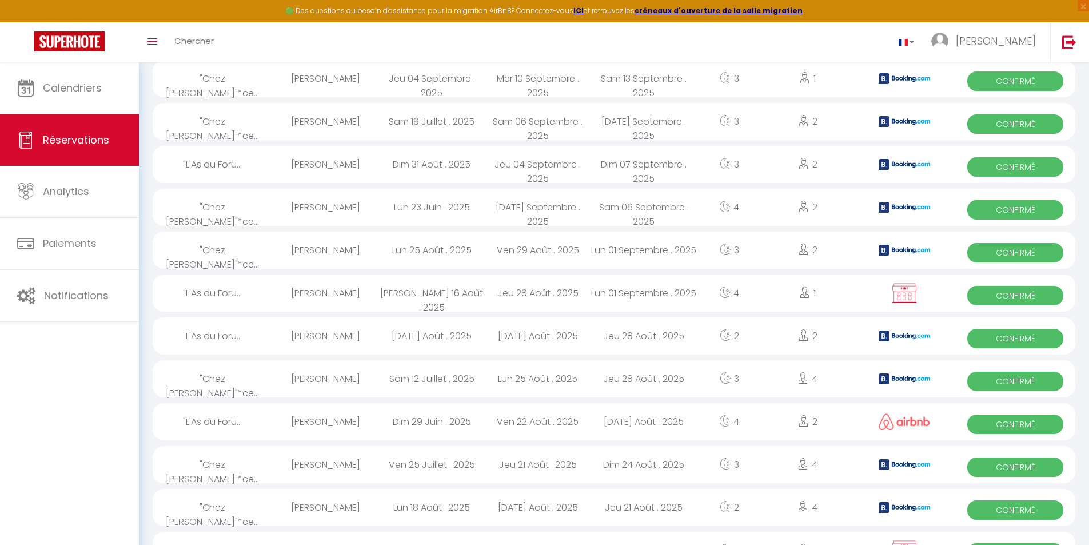
click at [907, 294] on img at bounding box center [904, 293] width 29 height 22
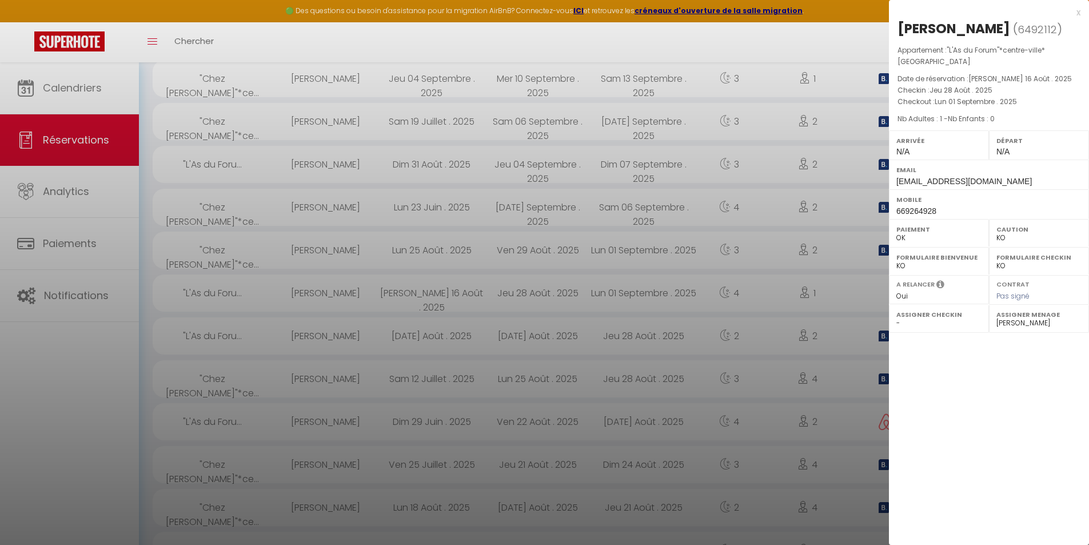
click at [862, 382] on div at bounding box center [544, 272] width 1089 height 545
